Goal: Transaction & Acquisition: Purchase product/service

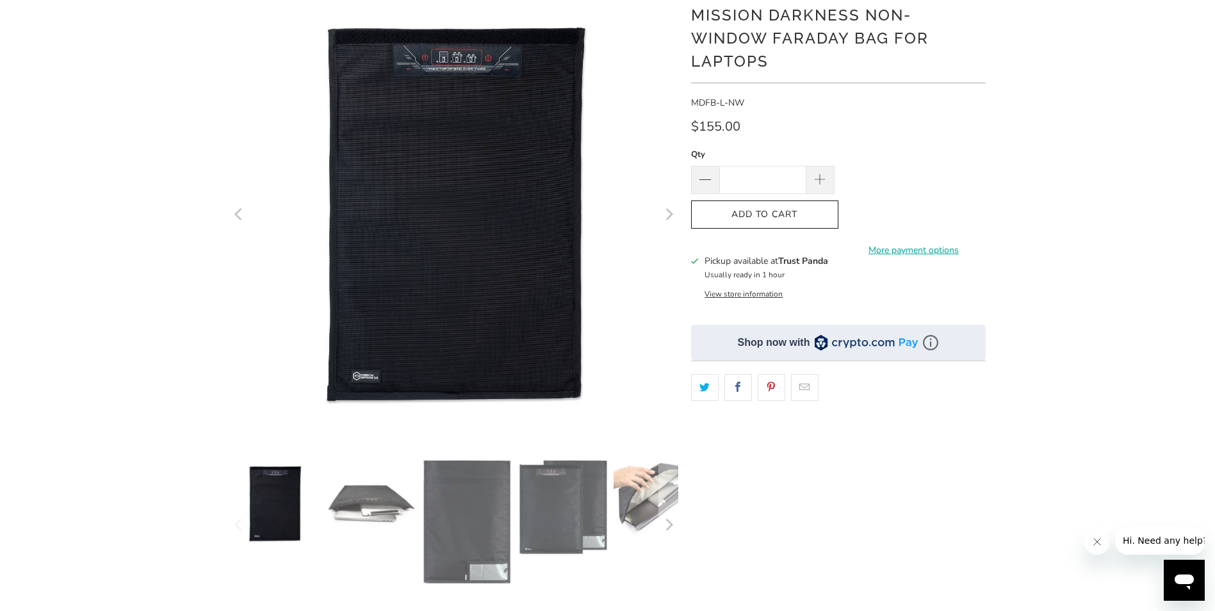
scroll to position [128, 0]
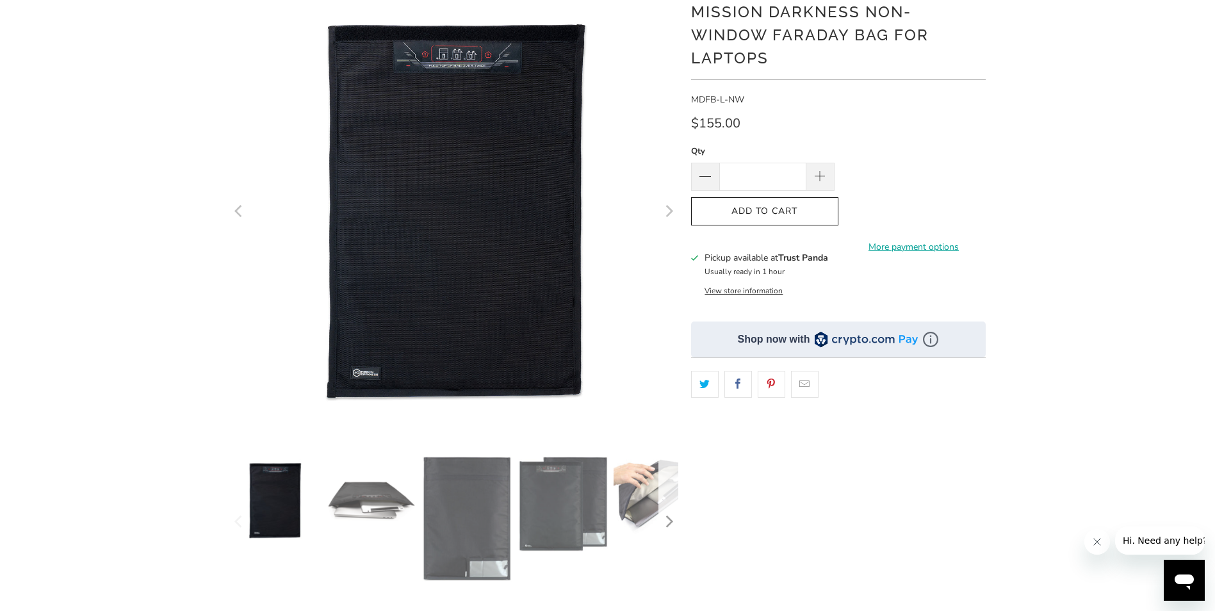
click at [669, 525] on icon "Next" at bounding box center [670, 522] width 8 height 12
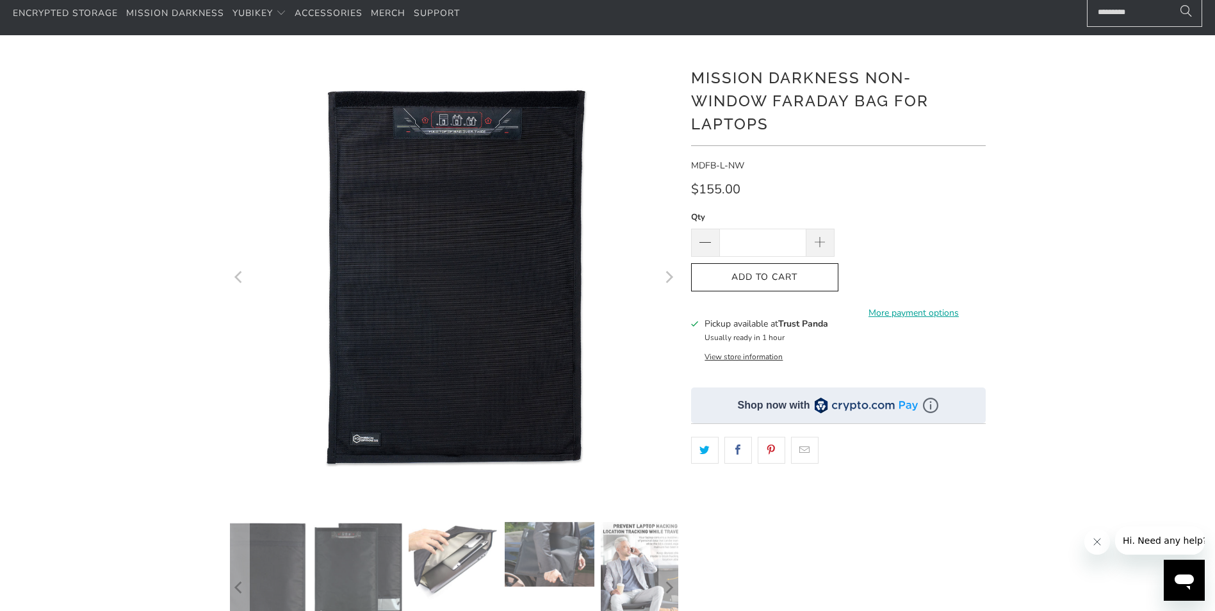
scroll to position [0, 0]
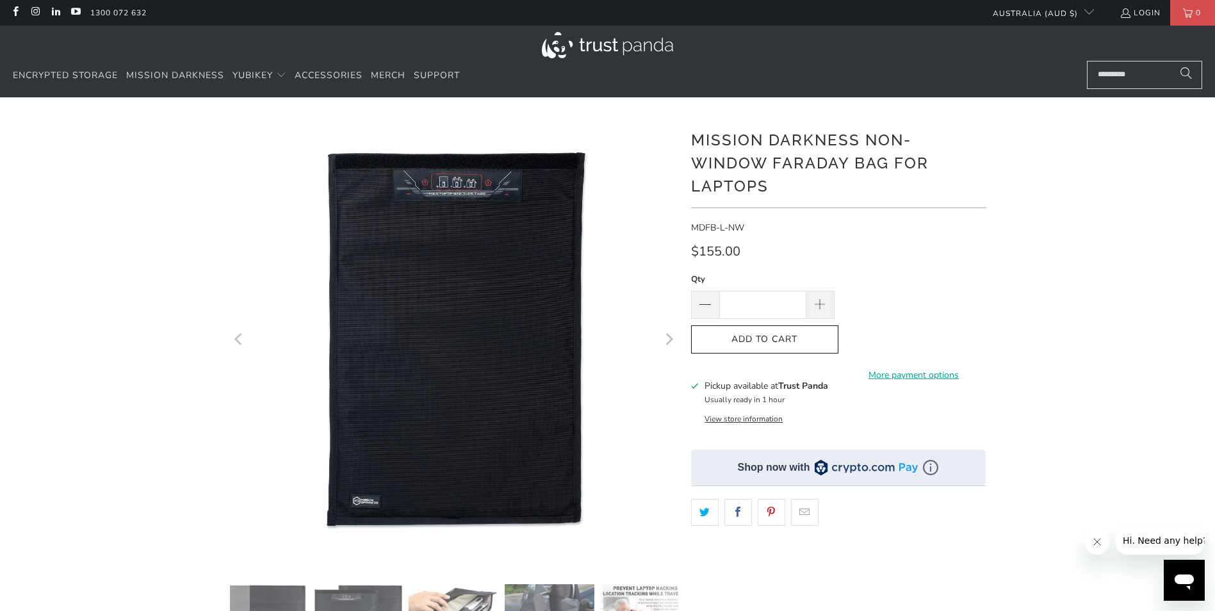
click at [851, 147] on h1 "Mission Darkness Non-Window Faraday Bag for Laptops" at bounding box center [838, 162] width 295 height 72
click at [172, 81] on link "Mission Darkness" at bounding box center [175, 76] width 98 height 30
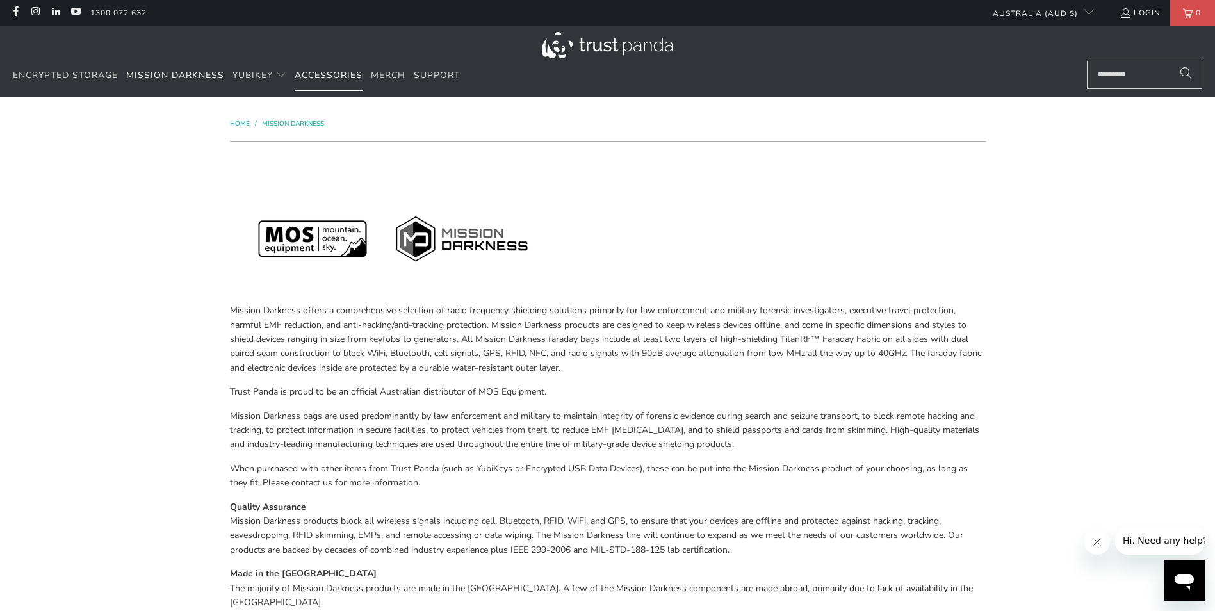
click at [351, 78] on span "Accessories" at bounding box center [329, 75] width 68 height 12
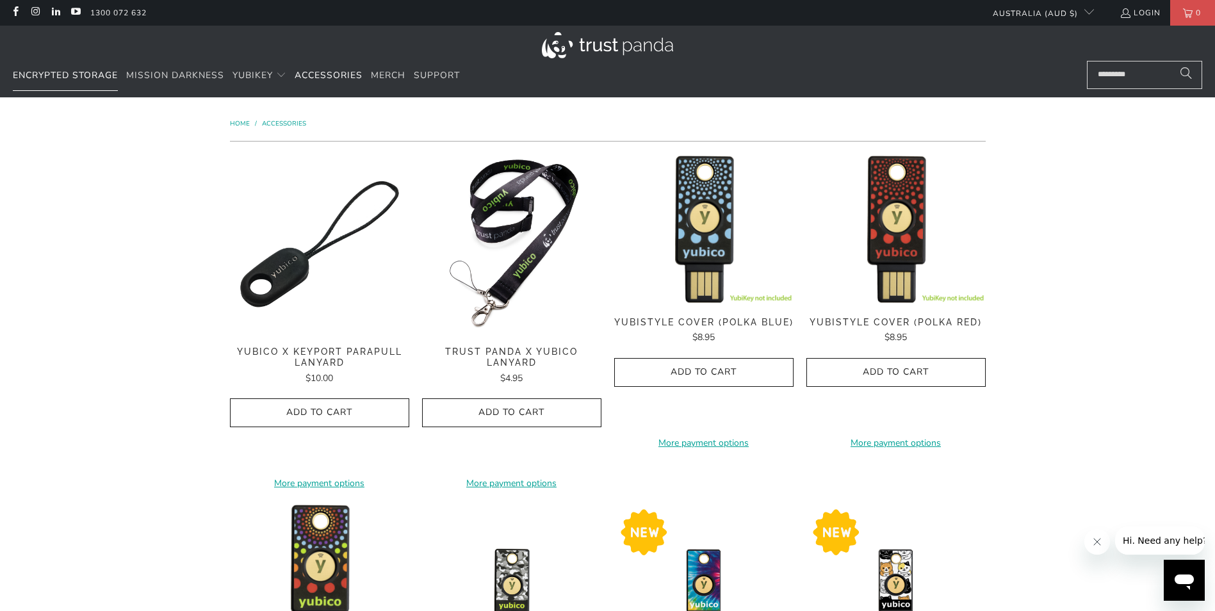
click at [67, 75] on span "Encrypted Storage" at bounding box center [65, 75] width 105 height 12
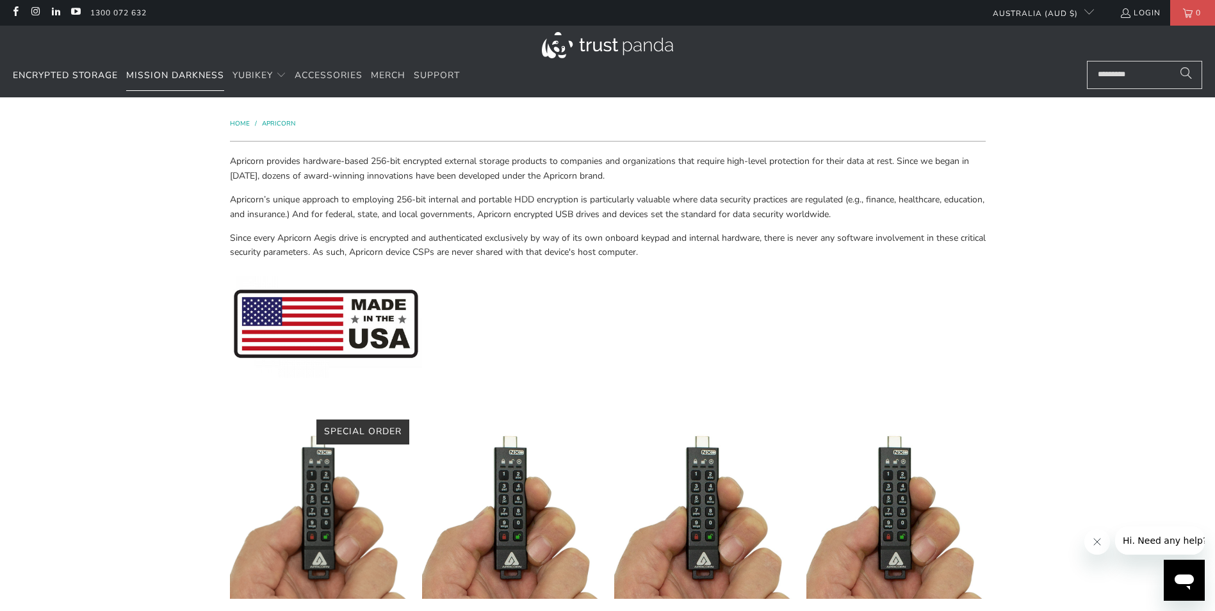
click at [197, 72] on span "Mission Darkness" at bounding box center [175, 75] width 98 height 12
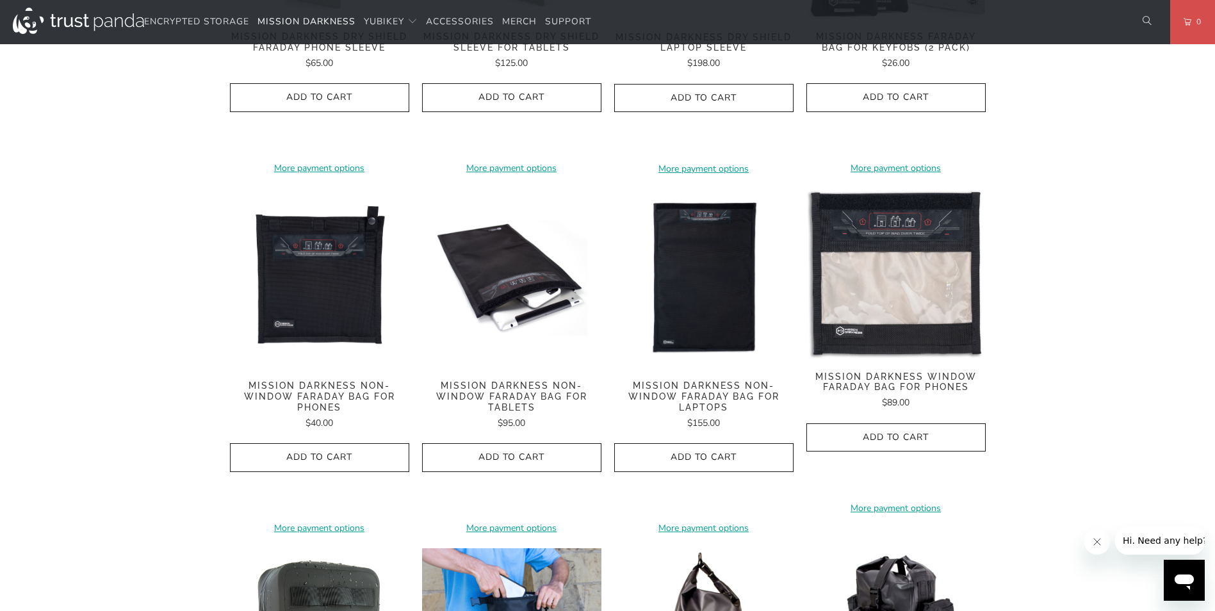
scroll to position [769, 0]
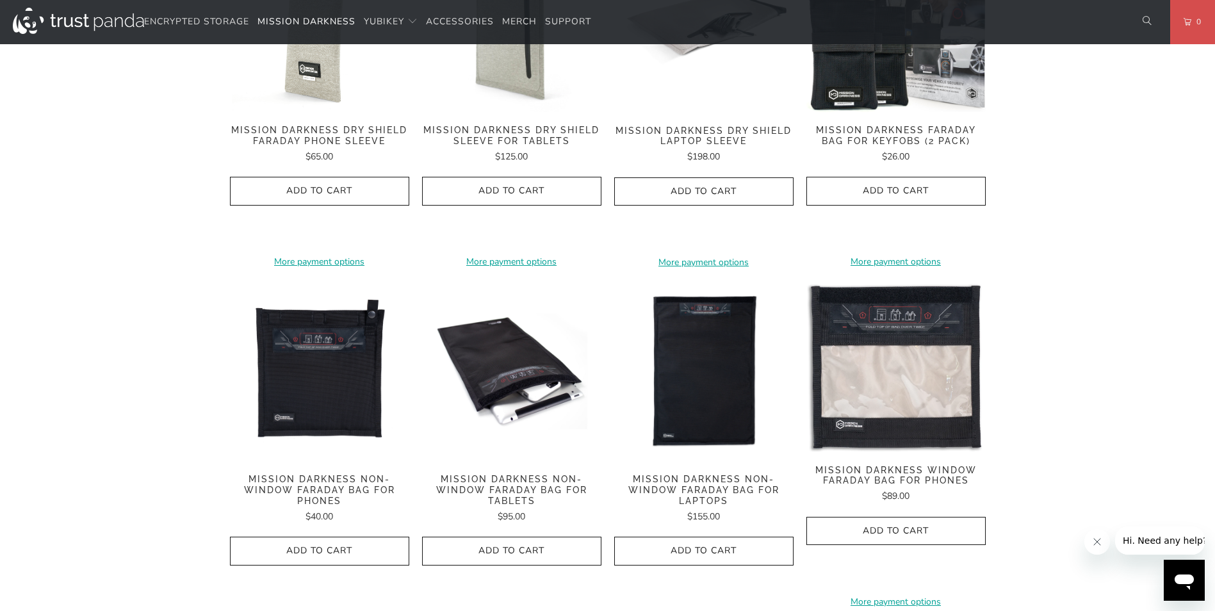
click at [723, 474] on span "Mission Darkness Non-Window Faraday Bag for Laptops" at bounding box center [703, 490] width 179 height 32
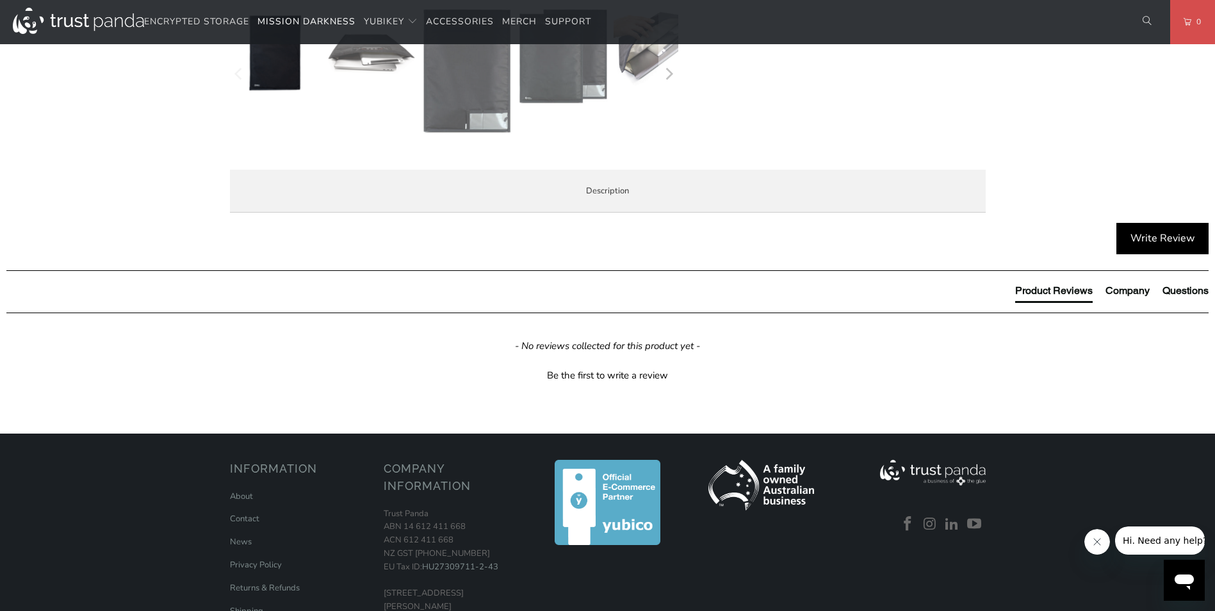
scroll to position [576, 0]
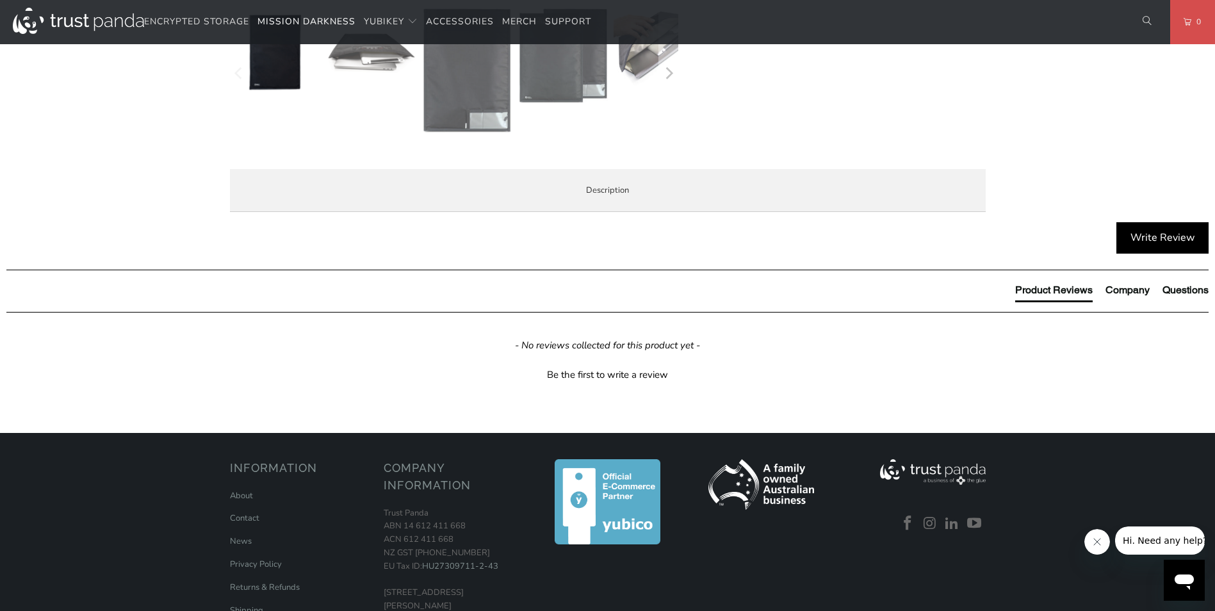
click at [0, 0] on span "Product Features" at bounding box center [0, 0] width 0 height 0
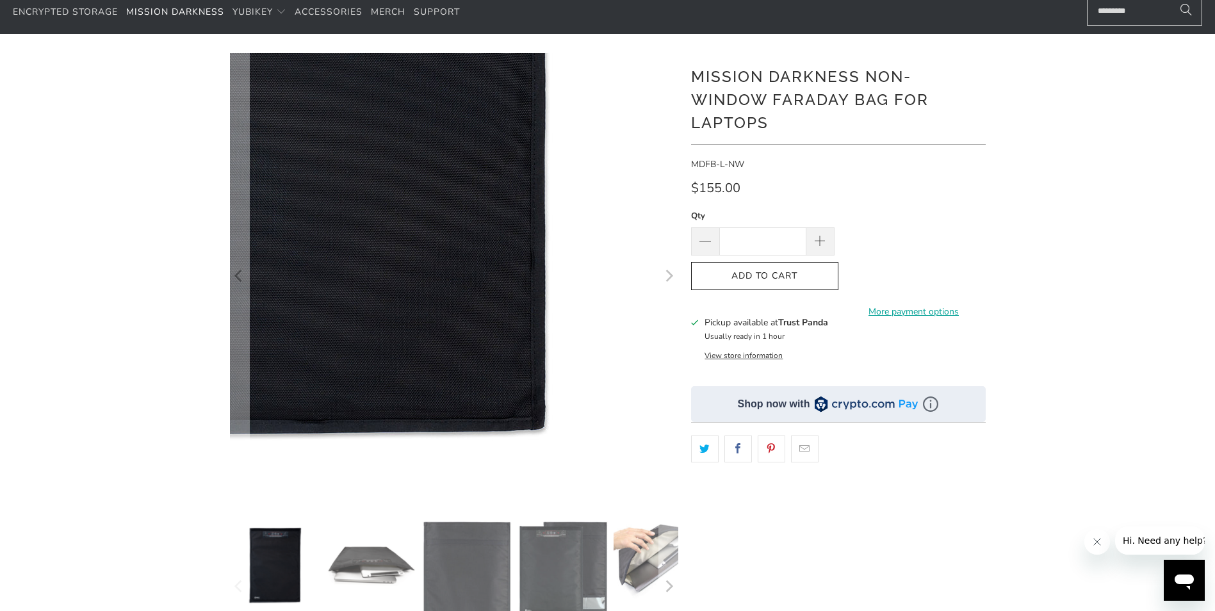
scroll to position [0, 0]
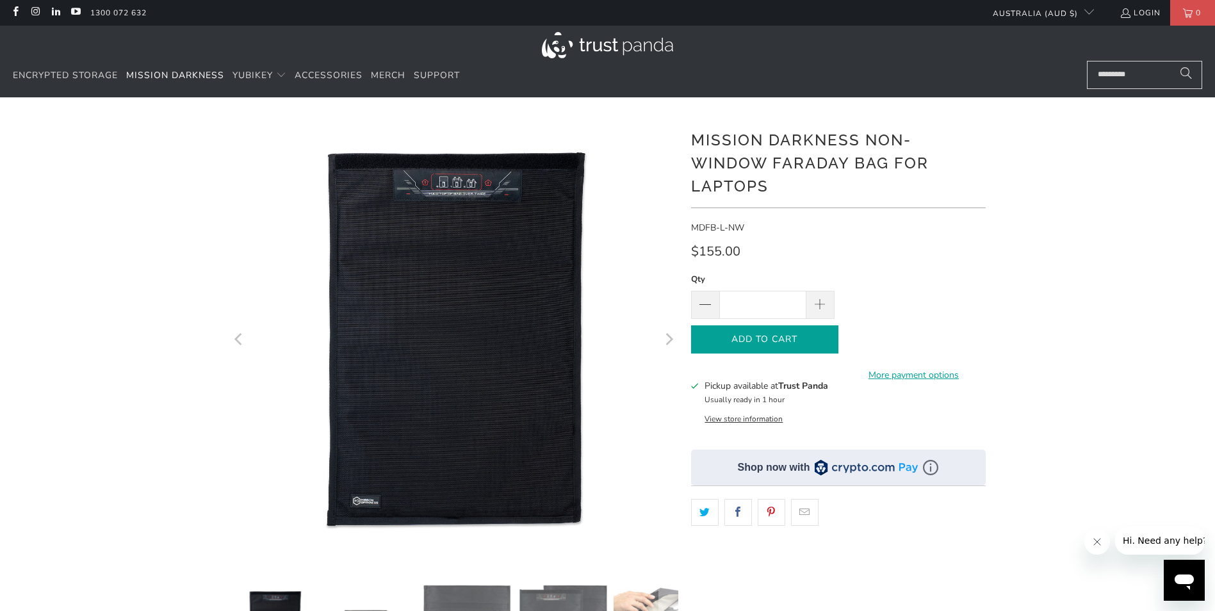
click at [778, 343] on span "Add to Cart" at bounding box center [765, 339] width 120 height 11
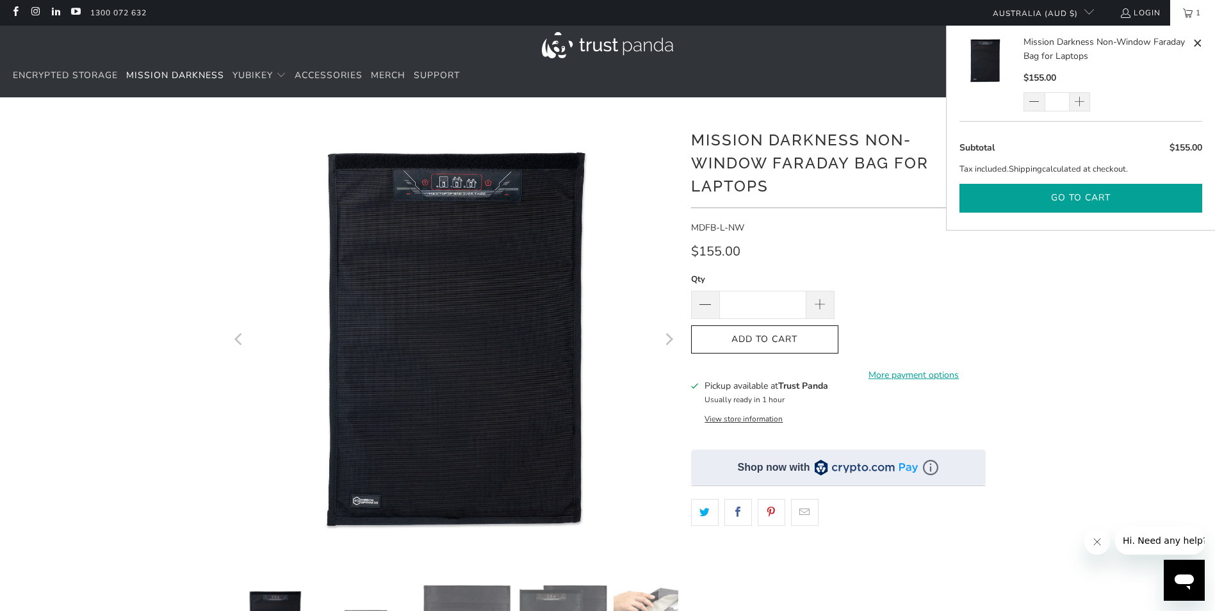
click at [1113, 206] on button "Go to cart" at bounding box center [1081, 198] width 243 height 29
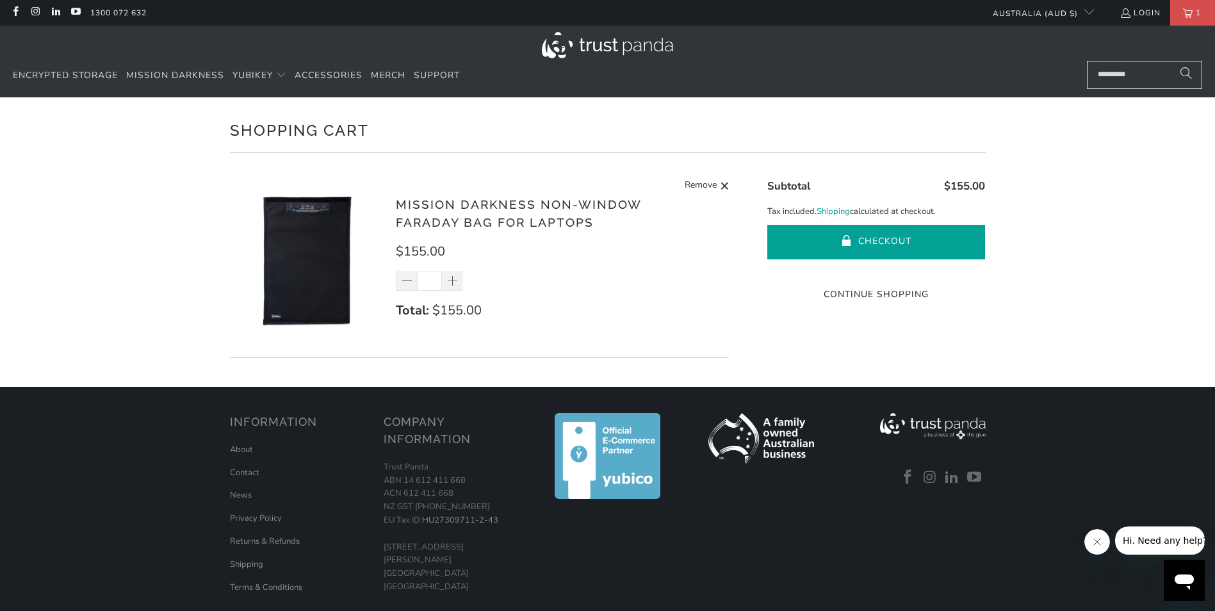
click at [866, 237] on button "Checkout" at bounding box center [876, 242] width 218 height 35
